Goal: Task Accomplishment & Management: Use online tool/utility

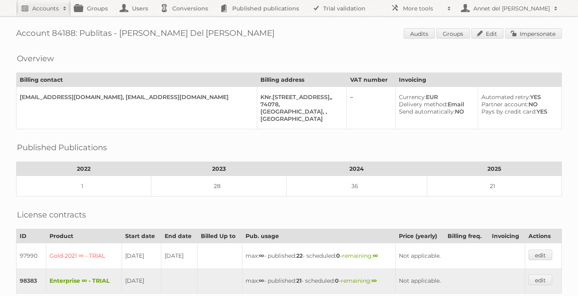
click at [43, 11] on h2 "Accounts" at bounding box center [45, 8] width 27 height 8
paste input"] "[PERSON_NAME][EMAIL_ADDRESS][PERSON_NAME][DOMAIN_NAME]"
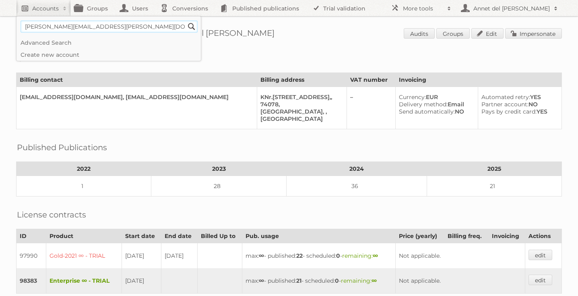
type input"] "[PERSON_NAME][EMAIL_ADDRESS][PERSON_NAME][DOMAIN_NAME]"
click at [186, 21] on input "Search" at bounding box center [192, 27] width 12 height 12
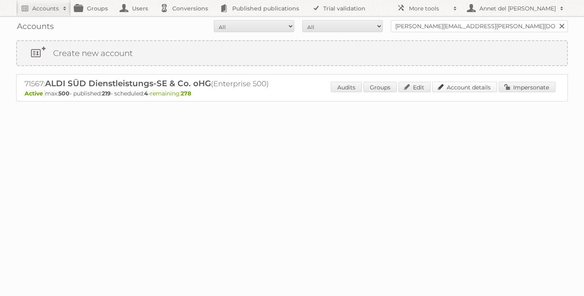
click at [454, 87] on link "Account details" at bounding box center [464, 87] width 65 height 10
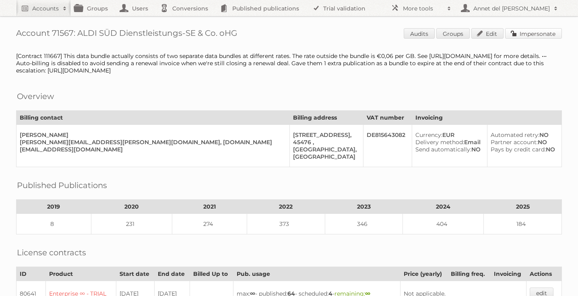
click at [545, 36] on link "Impersonate" at bounding box center [533, 33] width 57 height 10
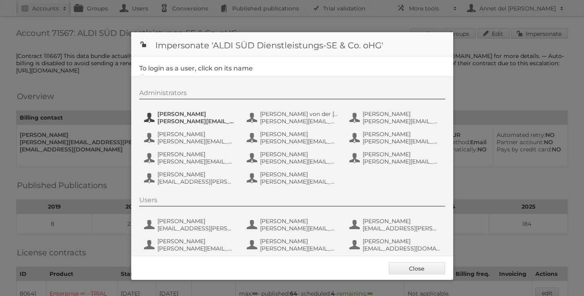
click at [194, 117] on span "Anastasia Kaiser" at bounding box center [196, 113] width 78 height 7
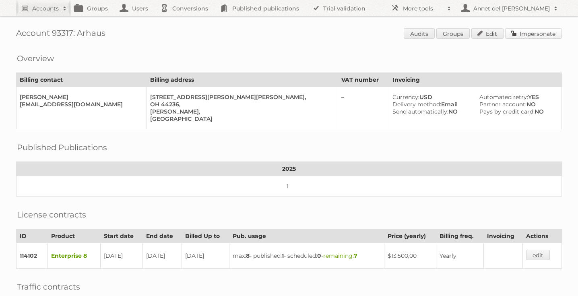
click at [544, 33] on link "Impersonate" at bounding box center [533, 33] width 57 height 10
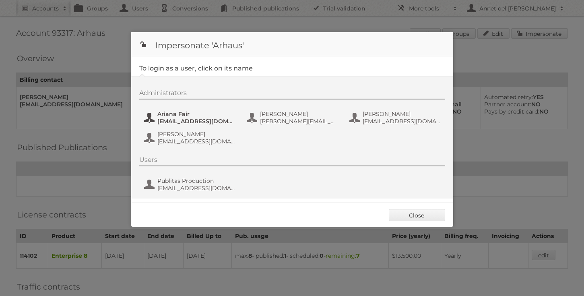
click at [182, 112] on span "Ariana Fair" at bounding box center [196, 113] width 78 height 7
